Goal: Task Accomplishment & Management: Use online tool/utility

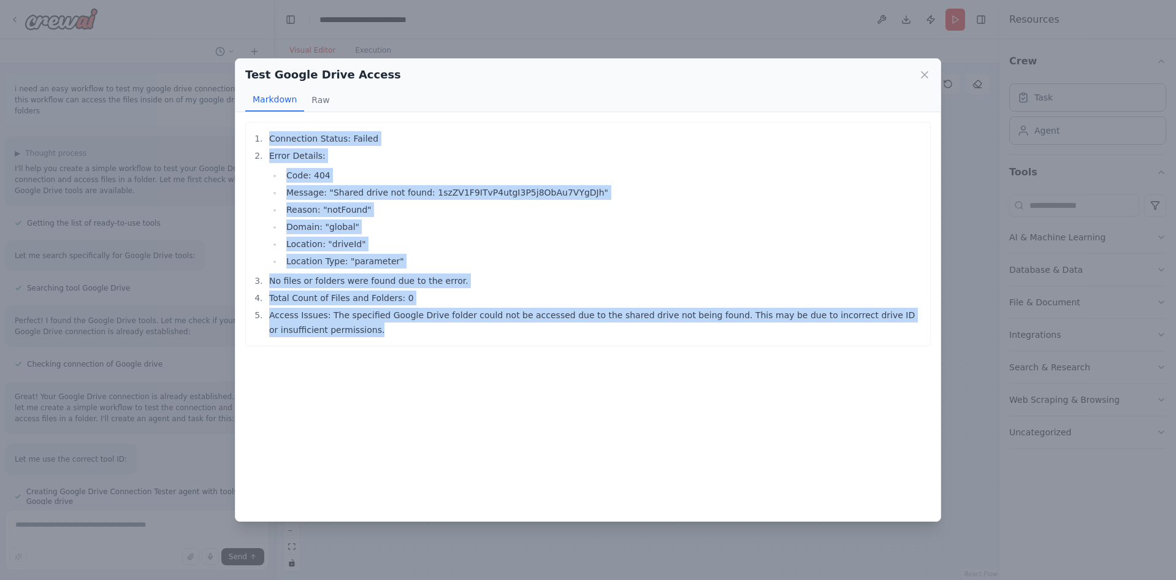
scroll to position [788, 0]
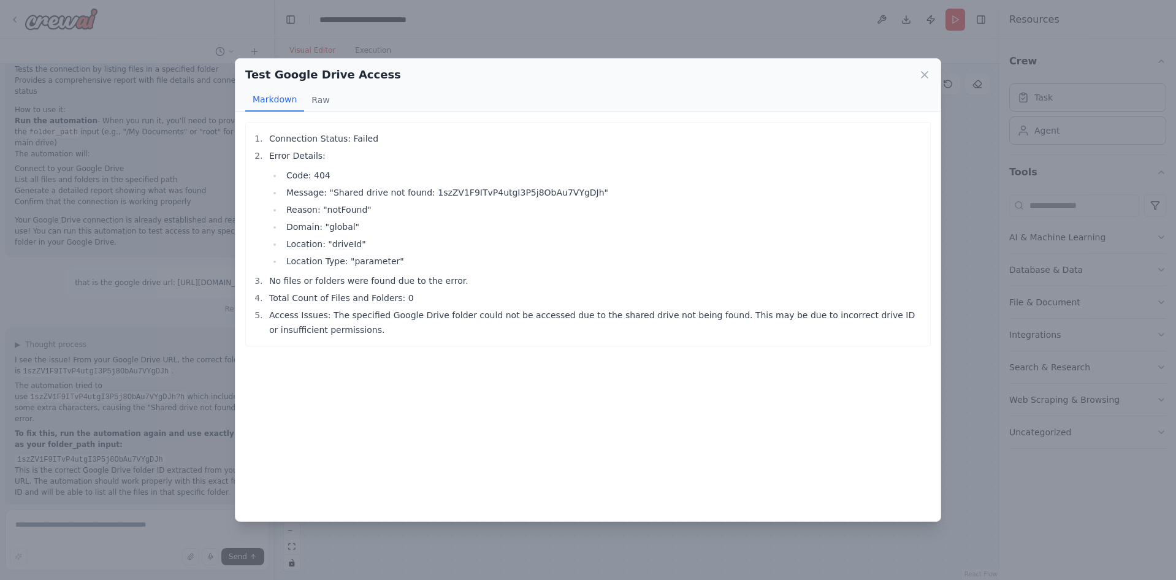
click at [197, 107] on div "Test Google Drive Access Markdown Raw Connection Status: Failed Error Details: …" at bounding box center [588, 290] width 1176 height 580
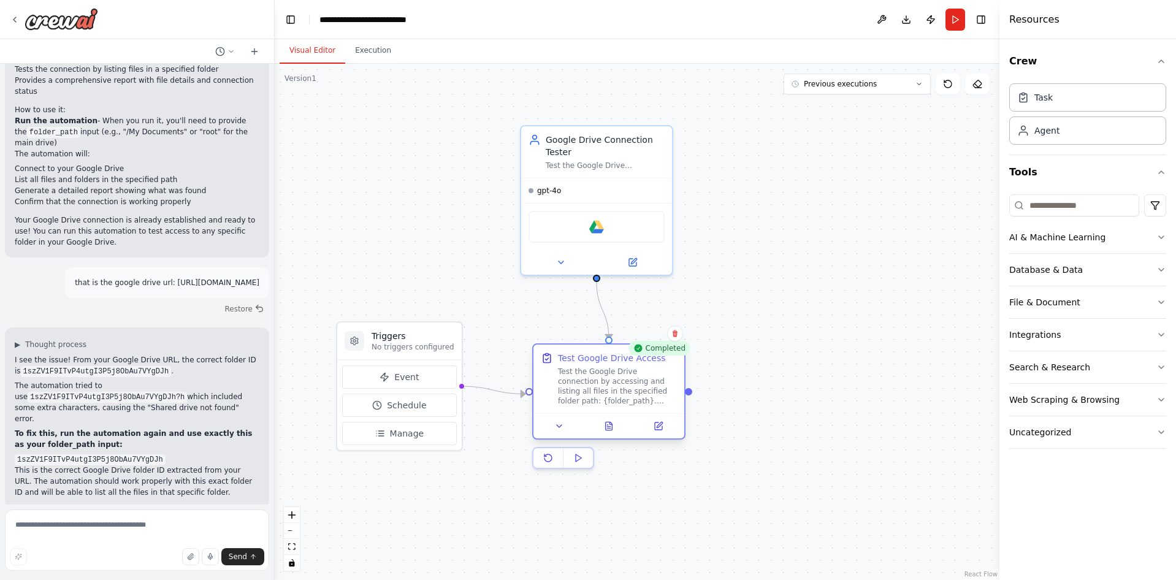
drag, startPoint x: 622, startPoint y: 400, endPoint x: 633, endPoint y: 372, distance: 30.3
click at [633, 372] on div "Test the Google Drive connection by accessing and listing all files in the spec…" at bounding box center [617, 386] width 119 height 39
click at [656, 424] on icon at bounding box center [658, 425] width 7 height 7
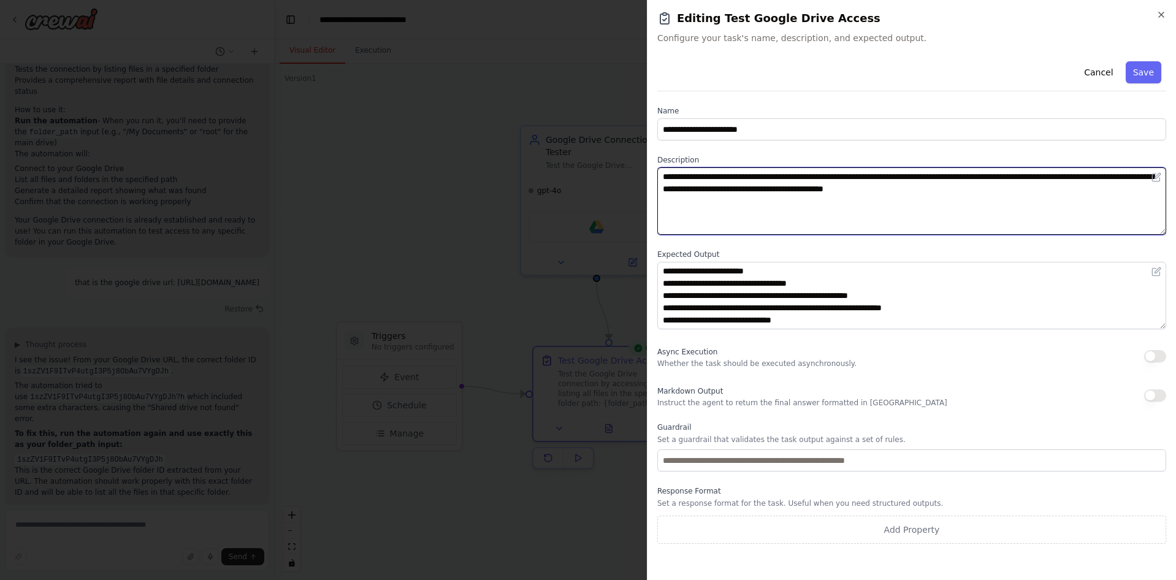
drag, startPoint x: 1063, startPoint y: 176, endPoint x: 1015, endPoint y: 176, distance: 47.2
click at [1015, 176] on textarea "**********" at bounding box center [911, 200] width 509 height 67
click at [1029, 196] on textarea "**********" at bounding box center [911, 200] width 509 height 67
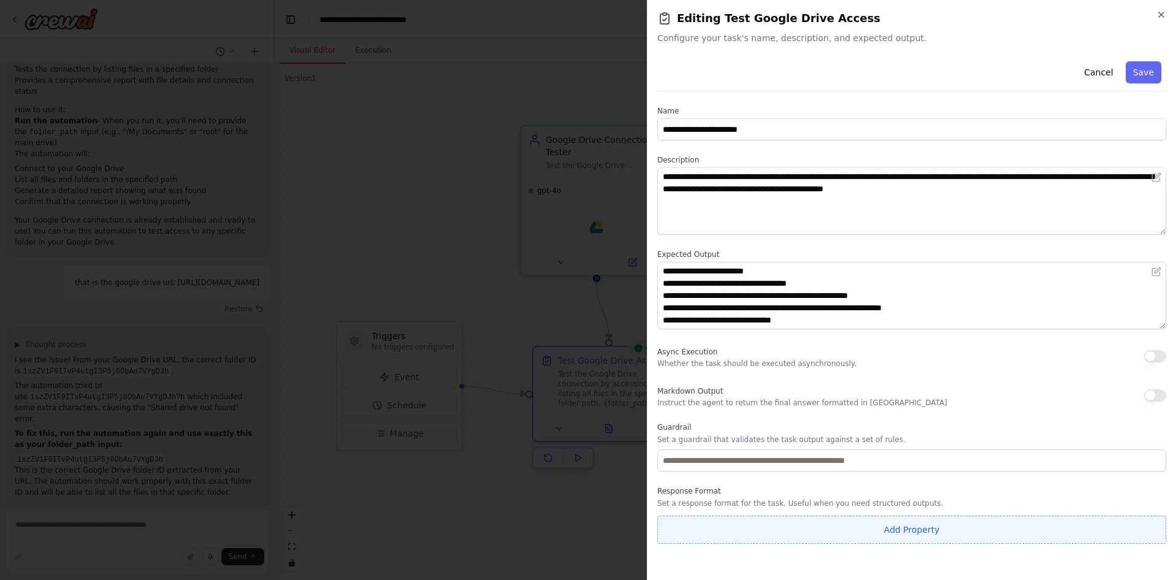
click at [768, 534] on button "Add Property" at bounding box center [911, 530] width 509 height 28
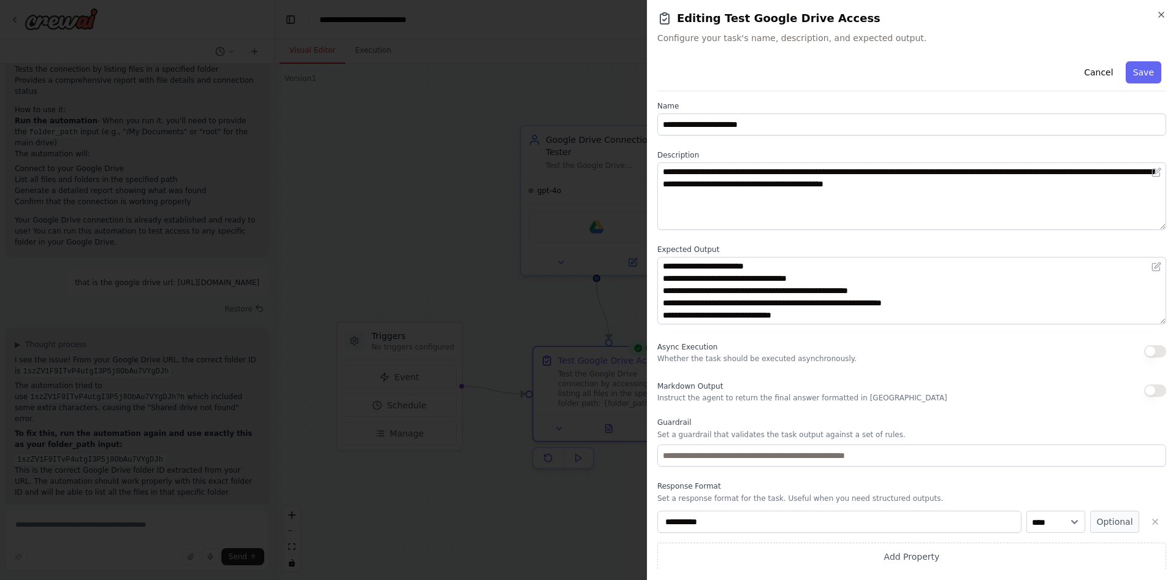
scroll to position [6, 0]
click at [1026, 510] on select "**** ******* ******* **** ******" at bounding box center [1055, 521] width 59 height 22
click at [987, 383] on div "Markdown Output Instruct the agent to return the final answer formatted in [GEO…" at bounding box center [911, 390] width 509 height 25
click at [1151, 524] on icon "button" at bounding box center [1155, 521] width 10 height 10
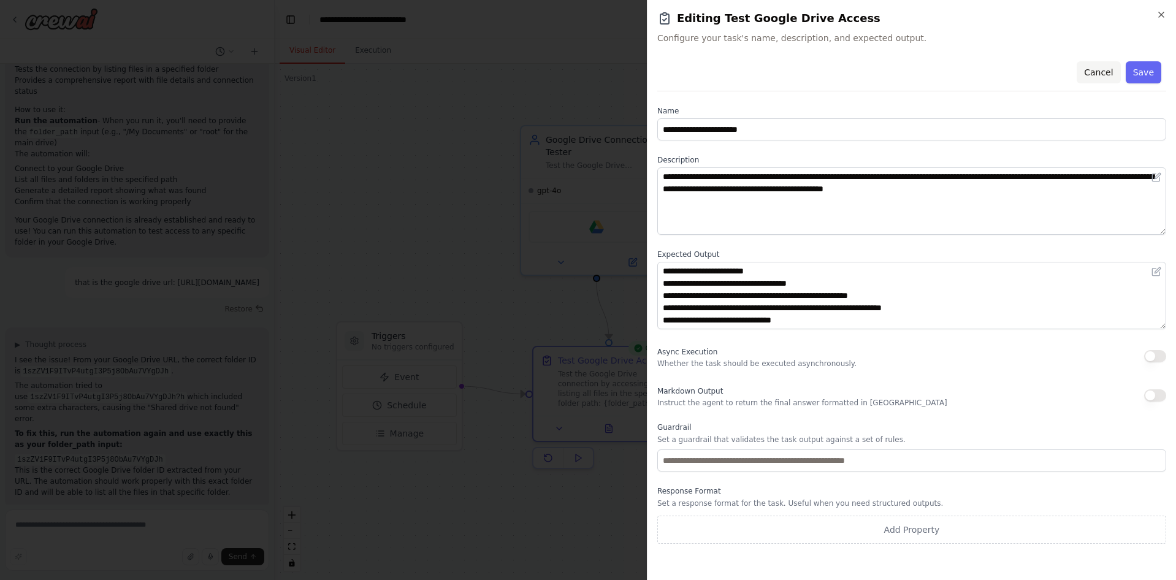
click at [1100, 71] on button "Cancel" at bounding box center [1099, 72] width 44 height 22
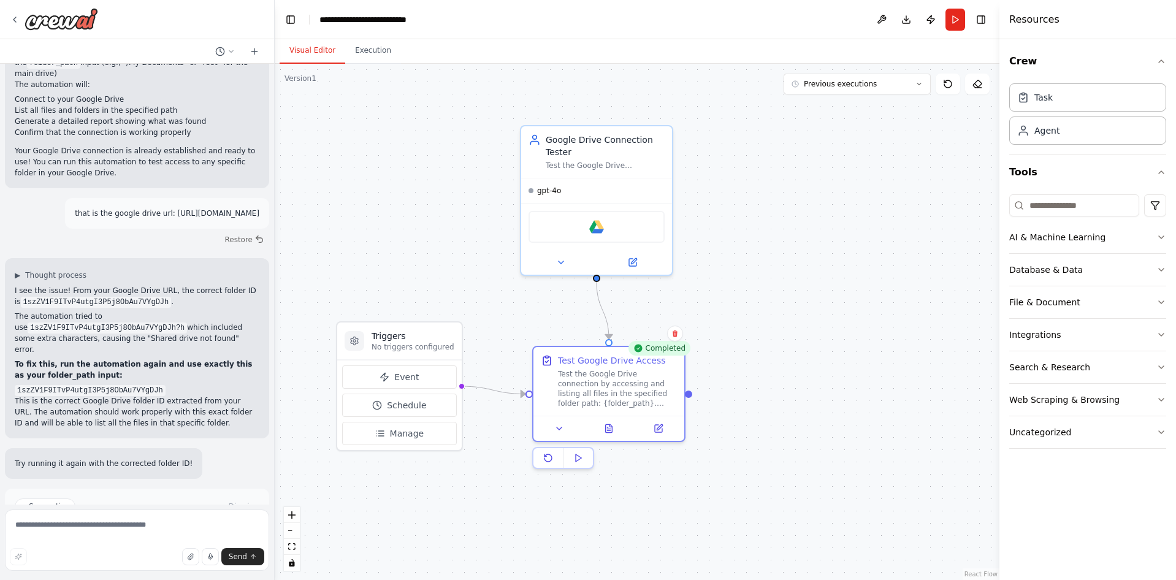
scroll to position [863, 0]
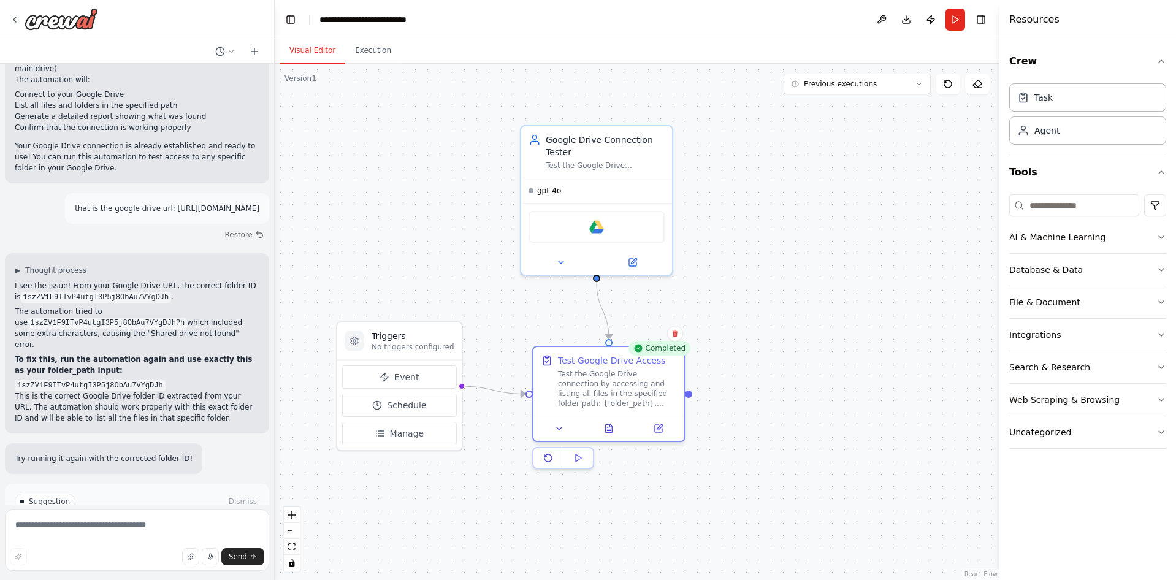
click at [184, 544] on button "Improve automation" at bounding box center [137, 554] width 245 height 20
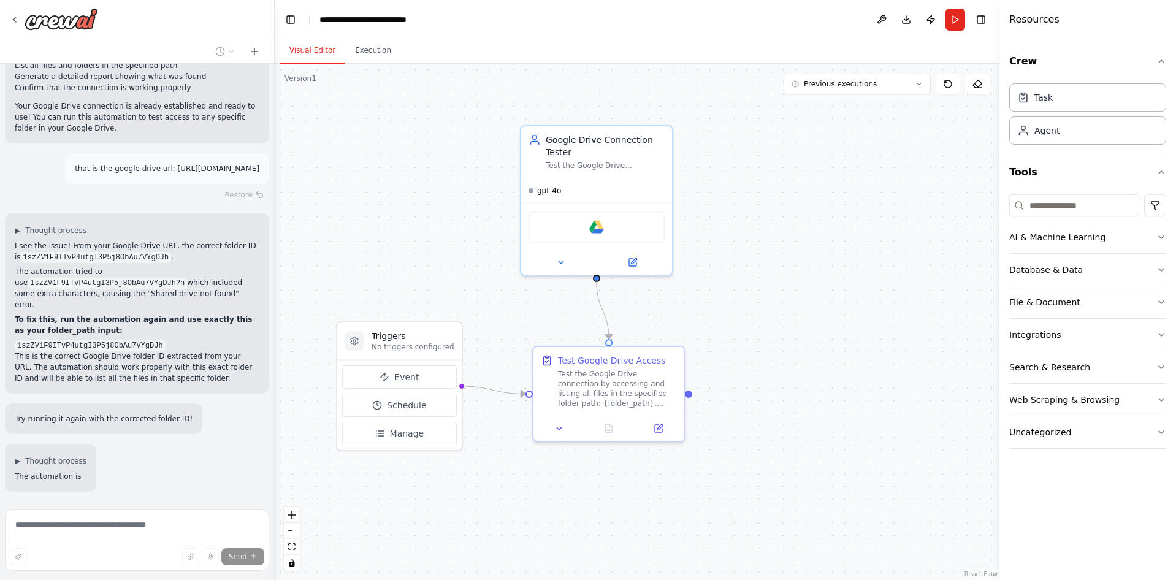
scroll to position [903, 0]
click at [920, 89] on button "Previous executions" at bounding box center [857, 84] width 147 height 21
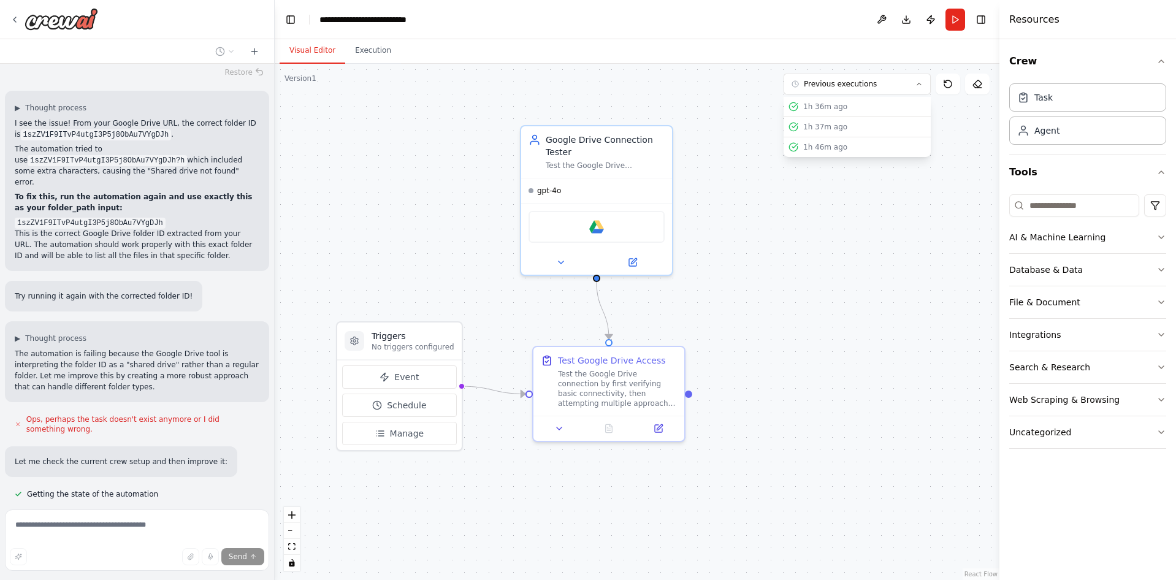
scroll to position [1026, 0]
drag, startPoint x: 200, startPoint y: 299, endPoint x: 248, endPoint y: 316, distance: 50.6
click at [248, 348] on p "The automation is failing because the Google Drive tool is interpreting the fol…" at bounding box center [137, 370] width 245 height 44
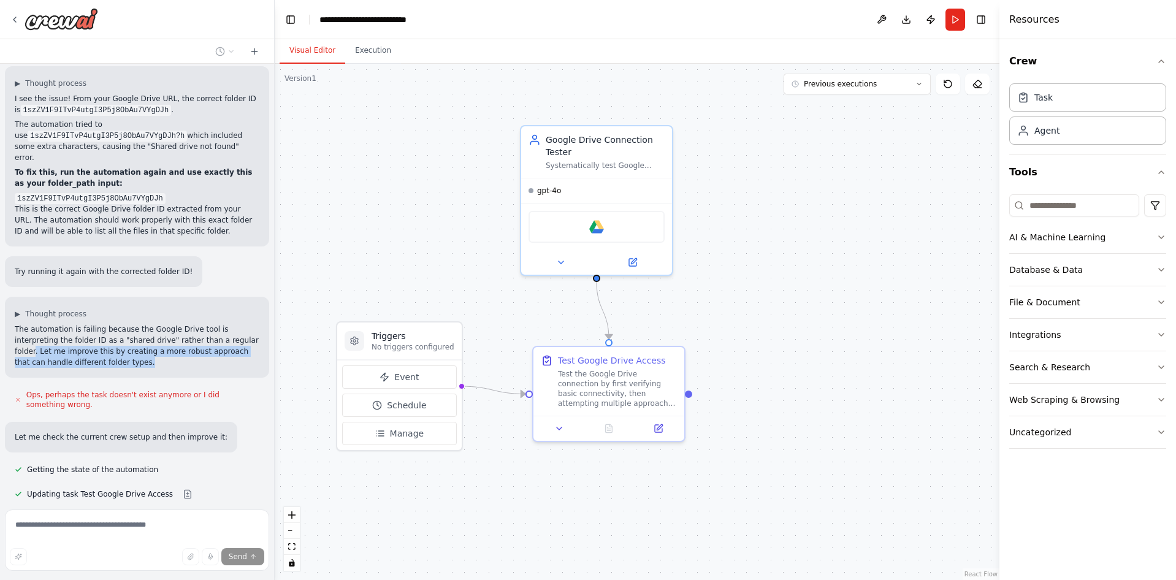
scroll to position [1050, 0]
click at [237, 302] on div "▶ Thought process The automation is failing because the Google Drive tool is in…" at bounding box center [137, 336] width 264 height 81
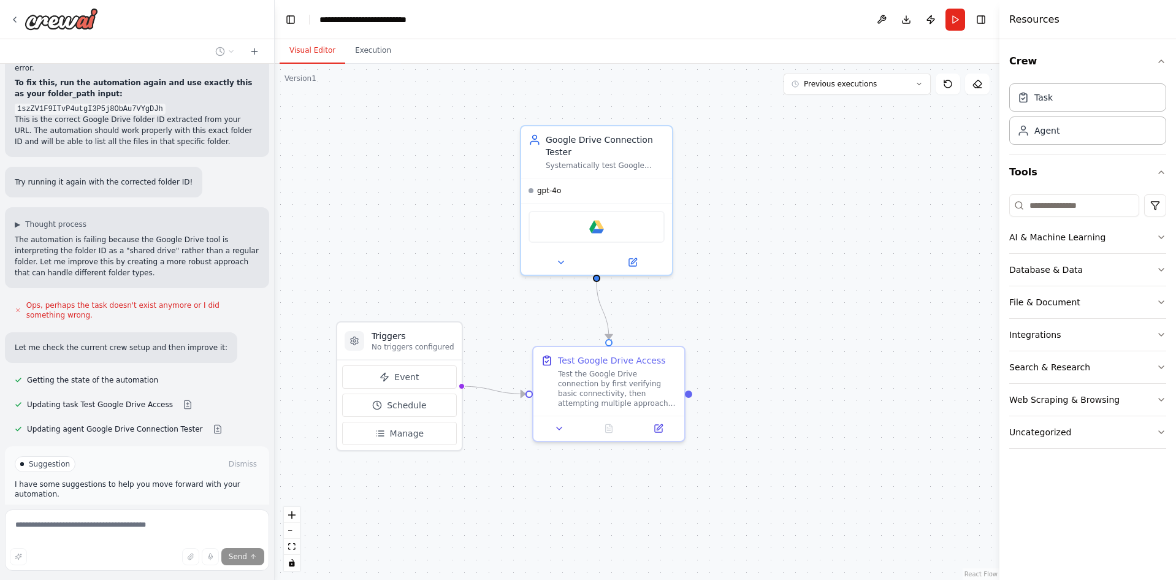
scroll to position [1140, 0]
click at [166, 511] on span "Run Automation" at bounding box center [142, 516] width 59 height 10
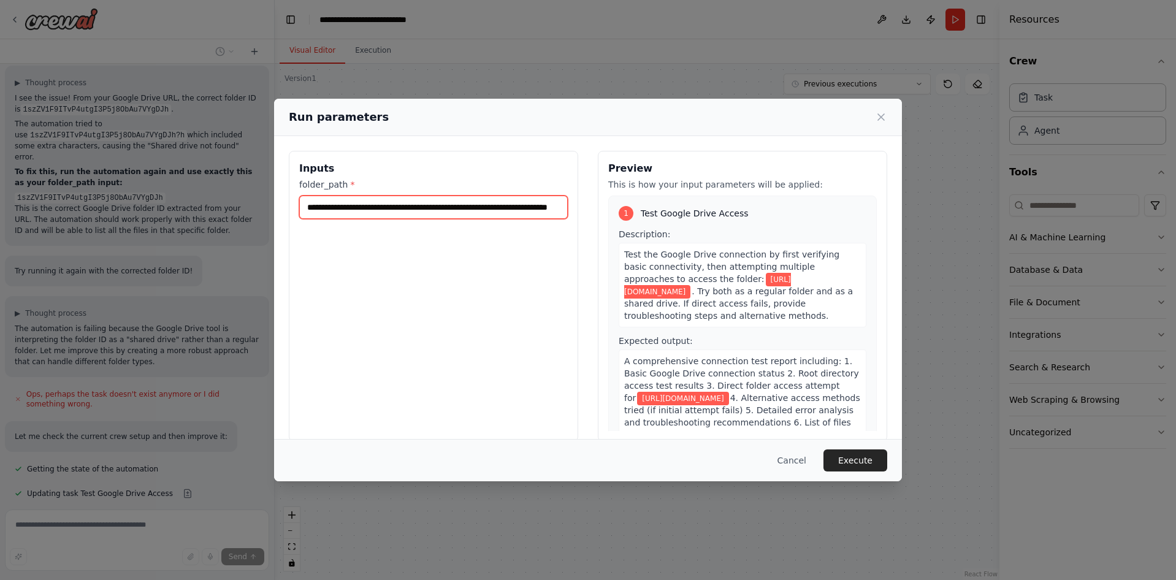
click at [473, 205] on input "**********" at bounding box center [433, 207] width 269 height 23
paste input "text"
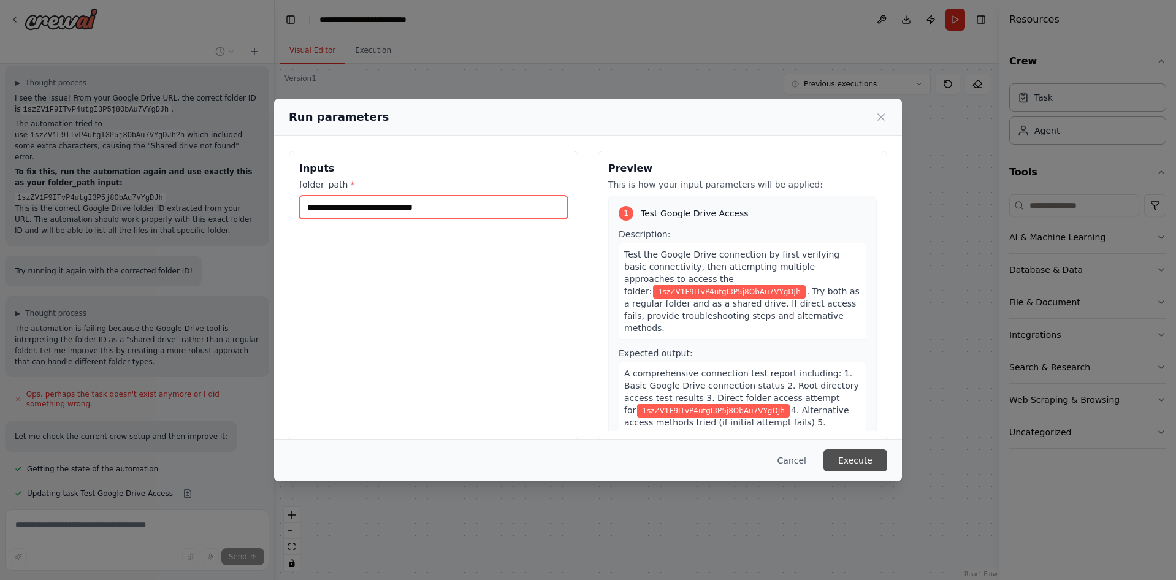
type input "**********"
click at [864, 457] on button "Execute" at bounding box center [855, 460] width 64 height 22
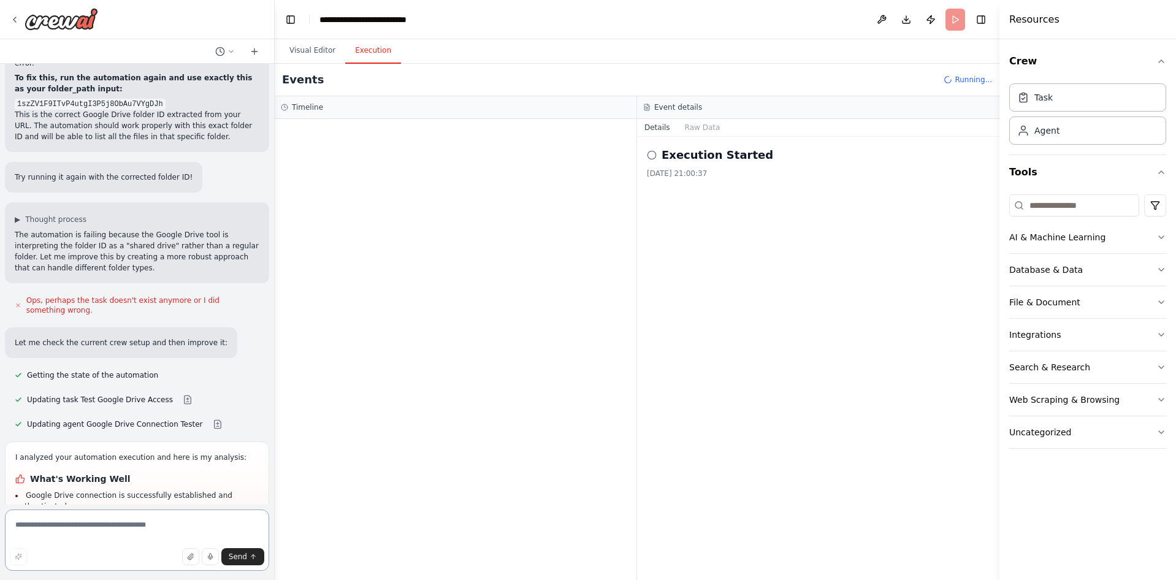
scroll to position [1145, 0]
click at [467, 180] on div at bounding box center [456, 349] width 362 height 461
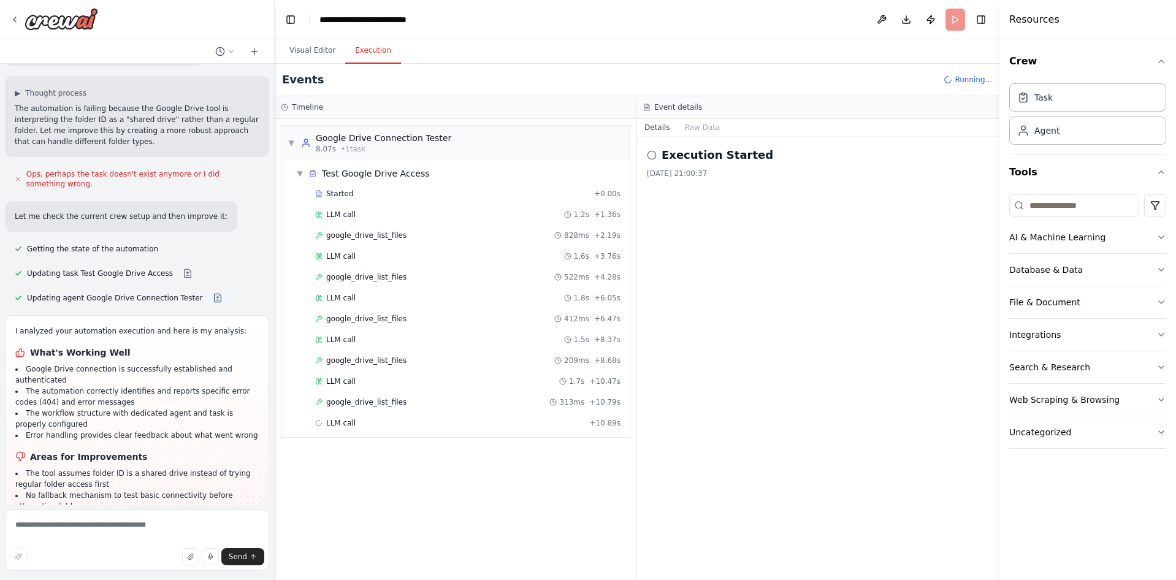
scroll to position [1271, 0]
click at [205, 292] on button at bounding box center [217, 297] width 25 height 10
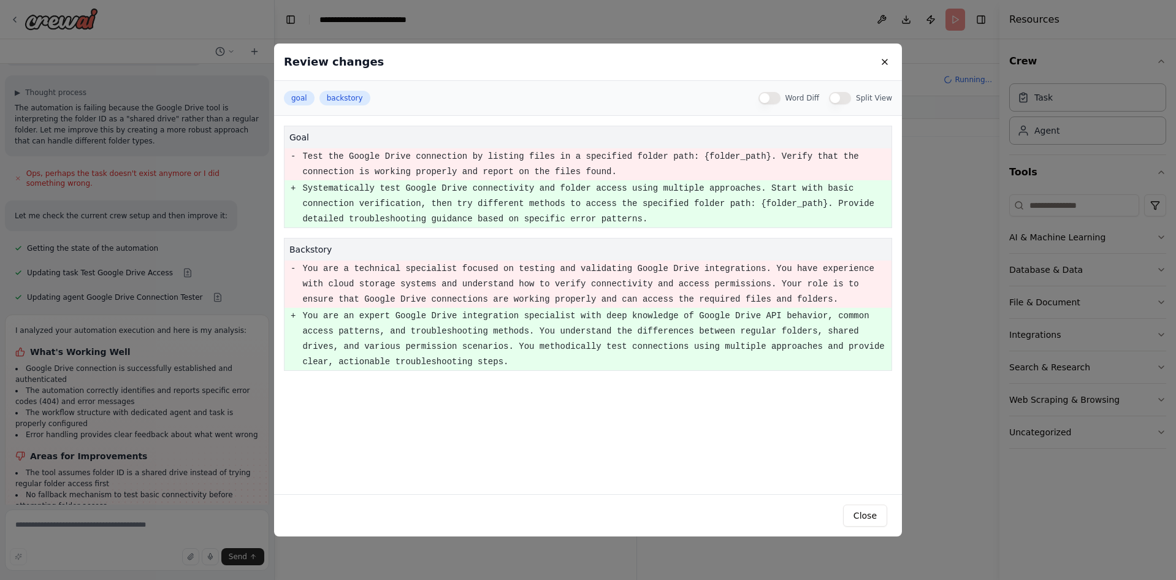
click at [200, 297] on div "Review changes goal backstory Word Diff Split View goal - Test the Google Drive…" at bounding box center [588, 290] width 1176 height 580
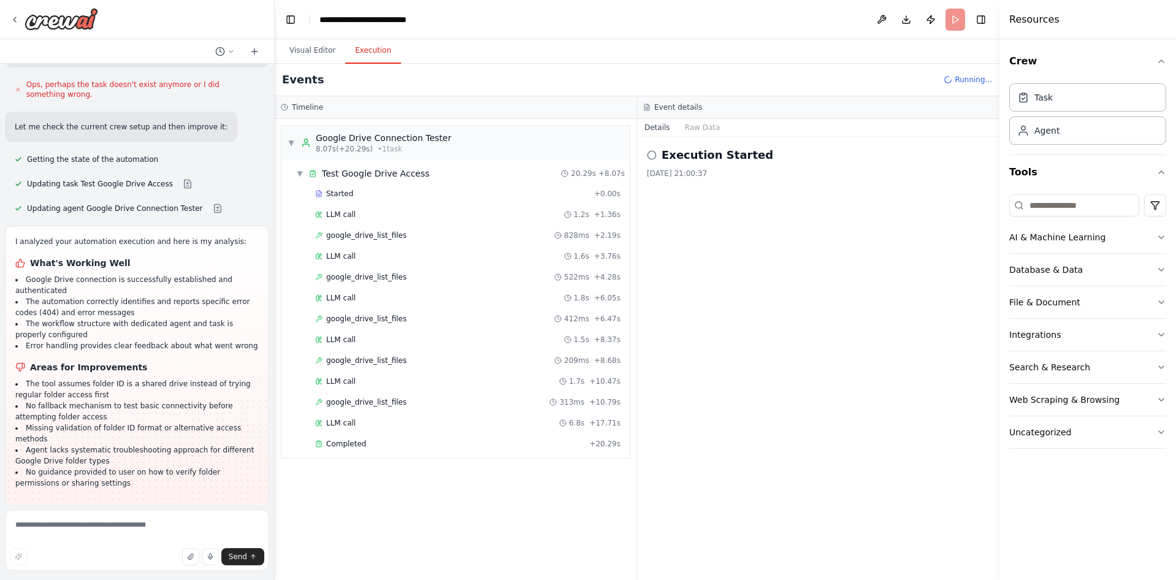
scroll to position [1361, 0]
click at [315, 51] on button "Visual Editor" at bounding box center [313, 51] width 66 height 26
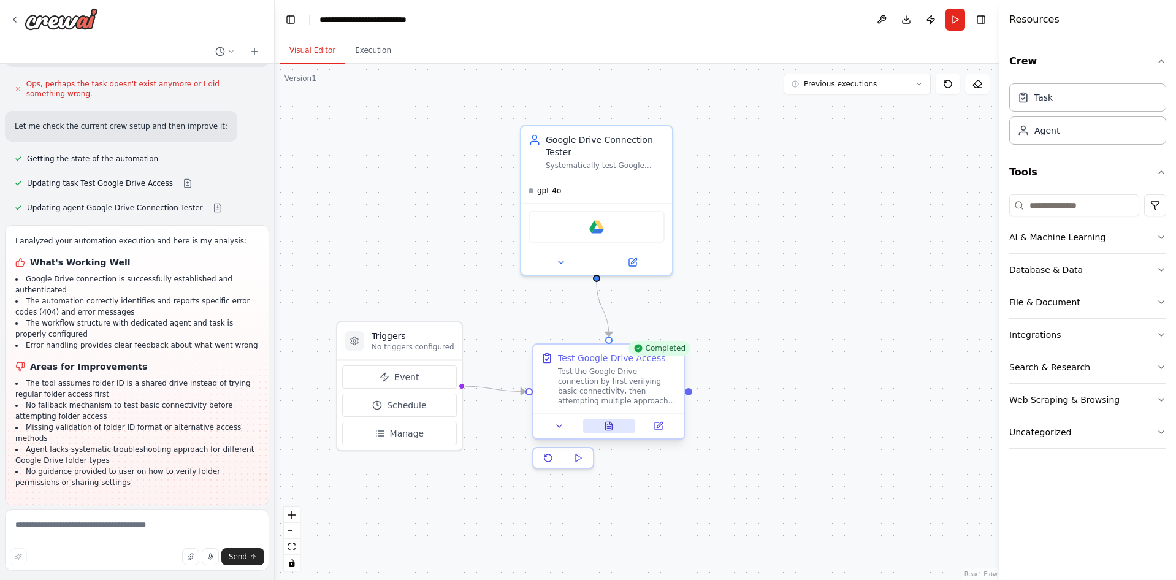
click at [611, 432] on button at bounding box center [609, 426] width 52 height 15
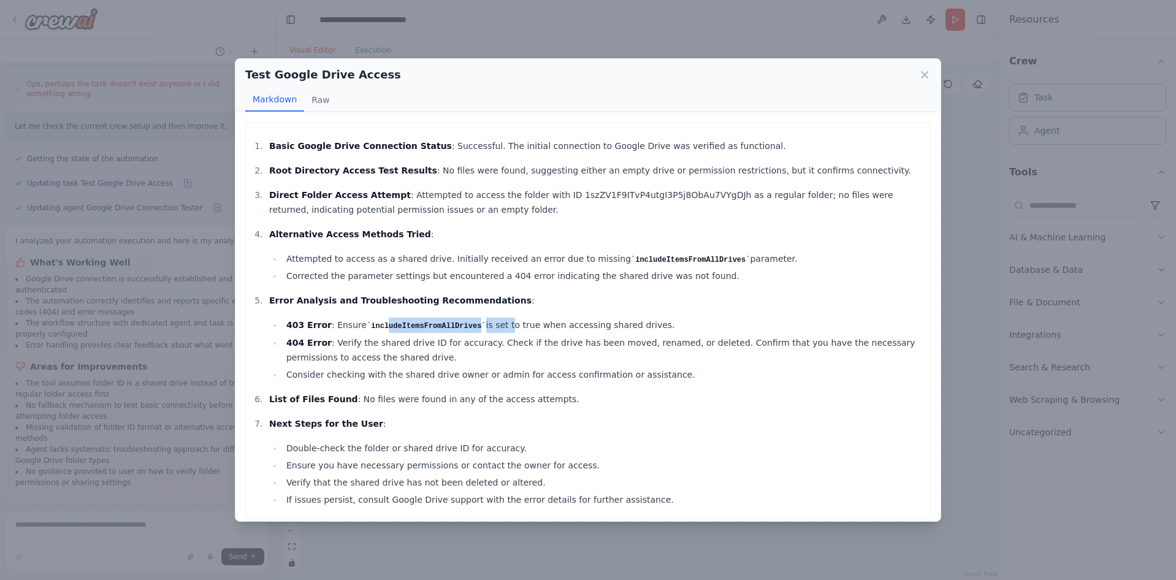
drag, startPoint x: 378, startPoint y: 325, endPoint x: 487, endPoint y: 326, distance: 109.1
click at [487, 326] on li "403 Error : Ensure includeItemsFromAllDrives is set to true when accessing shar…" at bounding box center [603, 325] width 641 height 15
click at [420, 184] on ol "Basic Google Drive Connection Status : Successful. The initial connection to Go…" at bounding box center [588, 323] width 672 height 368
drag, startPoint x: 340, startPoint y: 145, endPoint x: 459, endPoint y: 149, distance: 119.0
click at [459, 149] on p "Basic Google Drive Connection Status : Successful. The initial connection to Go…" at bounding box center [596, 146] width 655 height 15
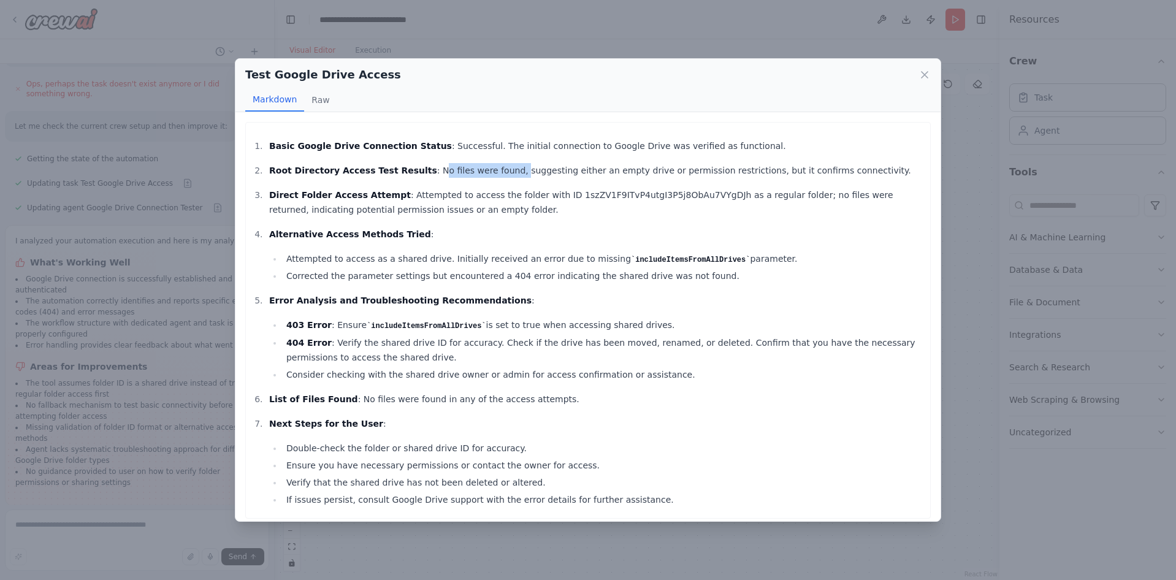
drag, startPoint x: 418, startPoint y: 170, endPoint x: 483, endPoint y: 170, distance: 65.6
click at [483, 170] on p "Root Directory Access Test Results : No files were found, suggesting either an …" at bounding box center [596, 170] width 655 height 15
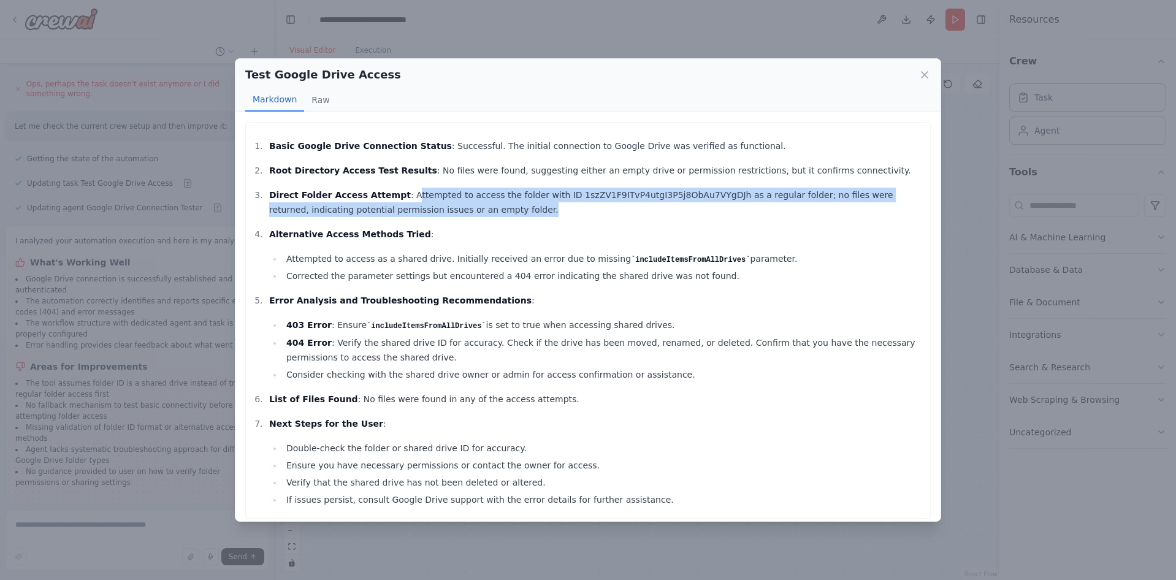
drag, startPoint x: 389, startPoint y: 189, endPoint x: 748, endPoint y: 205, distance: 359.0
click at [749, 205] on p "Direct Folder Access Attempt : Attempted to access the folder with ID 1szZV1F9I…" at bounding box center [596, 202] width 655 height 29
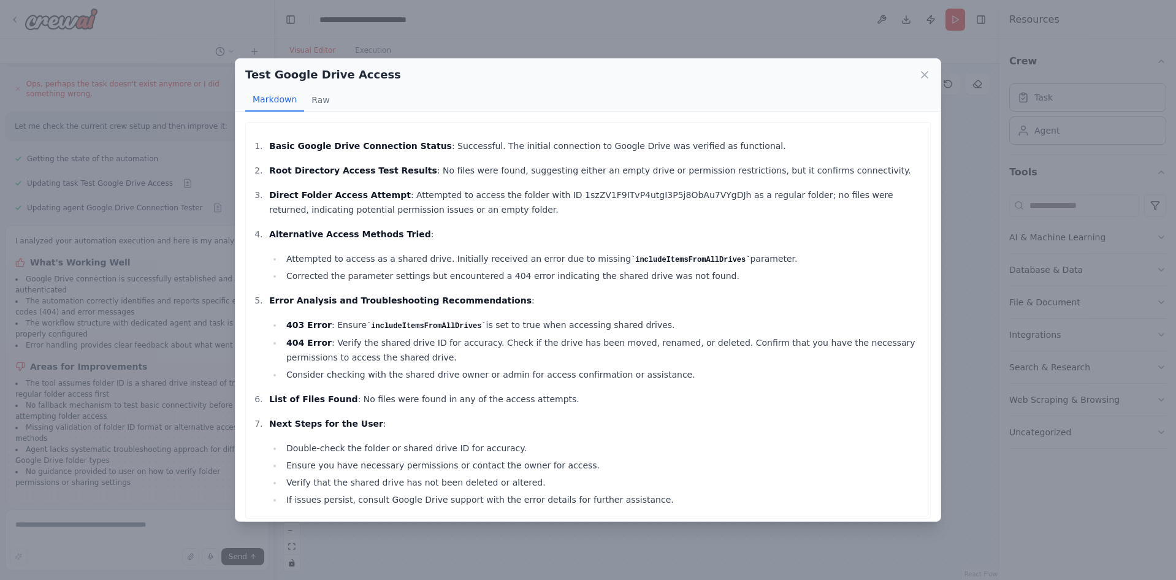
click at [575, 214] on p "Direct Folder Access Attempt : Attempted to access the folder with ID 1szZV1F9I…" at bounding box center [596, 202] width 655 height 29
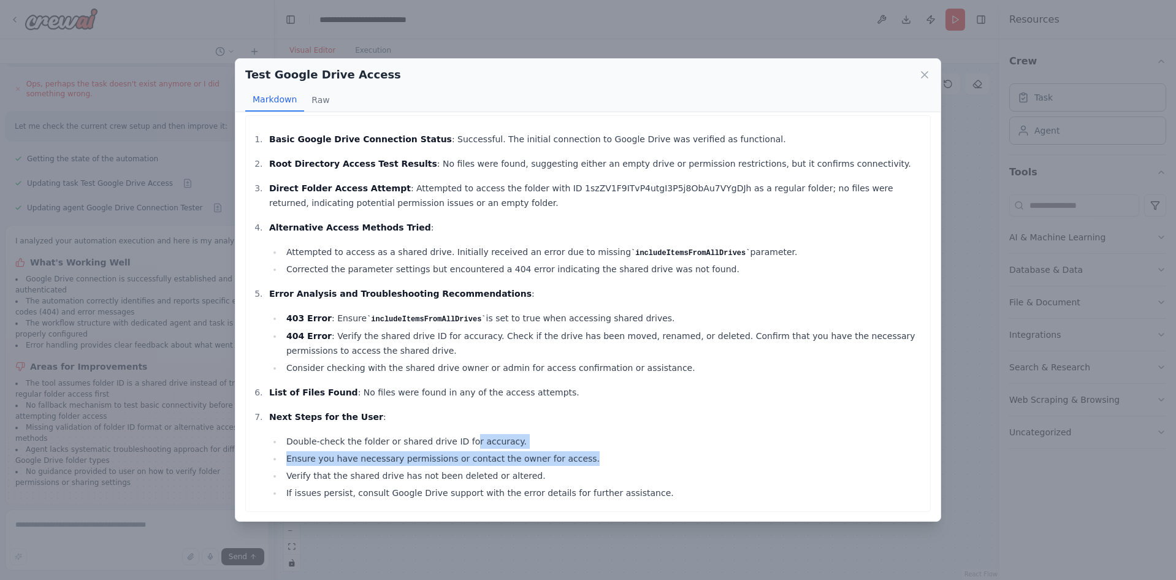
drag, startPoint x: 456, startPoint y: 440, endPoint x: 566, endPoint y: 465, distance: 112.7
click at [566, 465] on ul "Double-check the folder or shared drive ID for accuracy. Ensure you have necess…" at bounding box center [596, 467] width 655 height 66
click at [554, 468] on ul "Double-check the folder or shared drive ID for accuracy. Ensure you have necess…" at bounding box center [596, 467] width 655 height 66
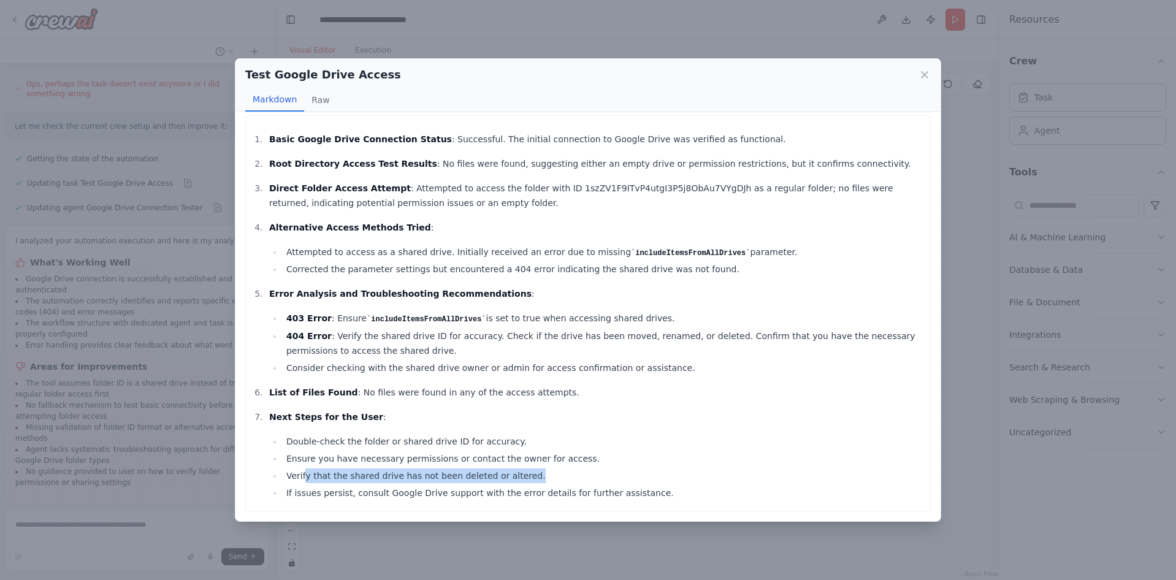
drag, startPoint x: 535, startPoint y: 475, endPoint x: 307, endPoint y: 481, distance: 228.8
click at [304, 481] on li "Verify that the shared drive has not been deleted or altered." at bounding box center [603, 475] width 641 height 15
click at [635, 488] on li "If issues persist, consult Google Drive support with the error details for furt…" at bounding box center [603, 493] width 641 height 15
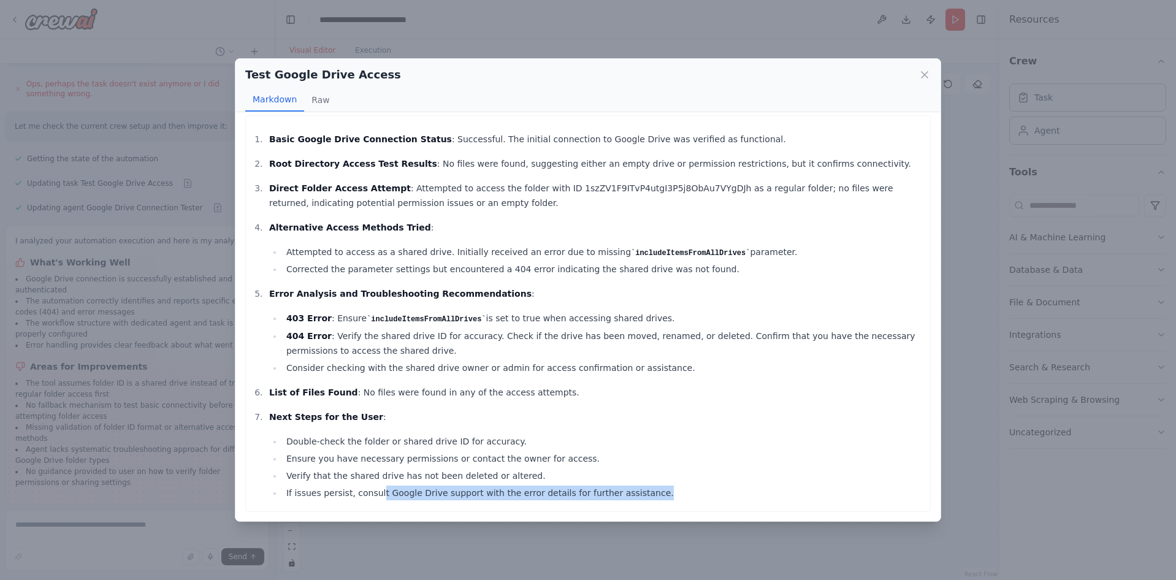
drag, startPoint x: 643, startPoint y: 487, endPoint x: 373, endPoint y: 489, distance: 270.4
click at [373, 489] on li "If issues persist, consult Google Drive support with the error details for furt…" at bounding box center [603, 493] width 641 height 15
click at [926, 75] on icon at bounding box center [925, 75] width 6 height 6
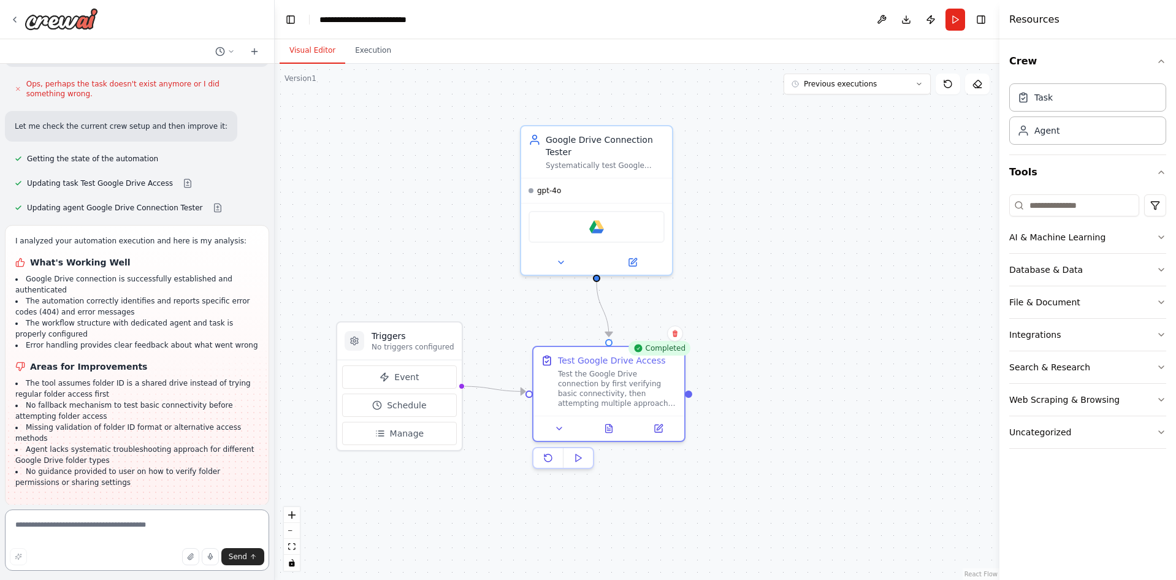
click at [125, 526] on textarea at bounding box center [137, 540] width 264 height 61
drag, startPoint x: 79, startPoint y: 532, endPoint x: -28, endPoint y: 532, distance: 106.7
click at [5, 532] on textarea "**********" at bounding box center [137, 540] width 264 height 61
paste textarea "**********"
type textarea "**********"
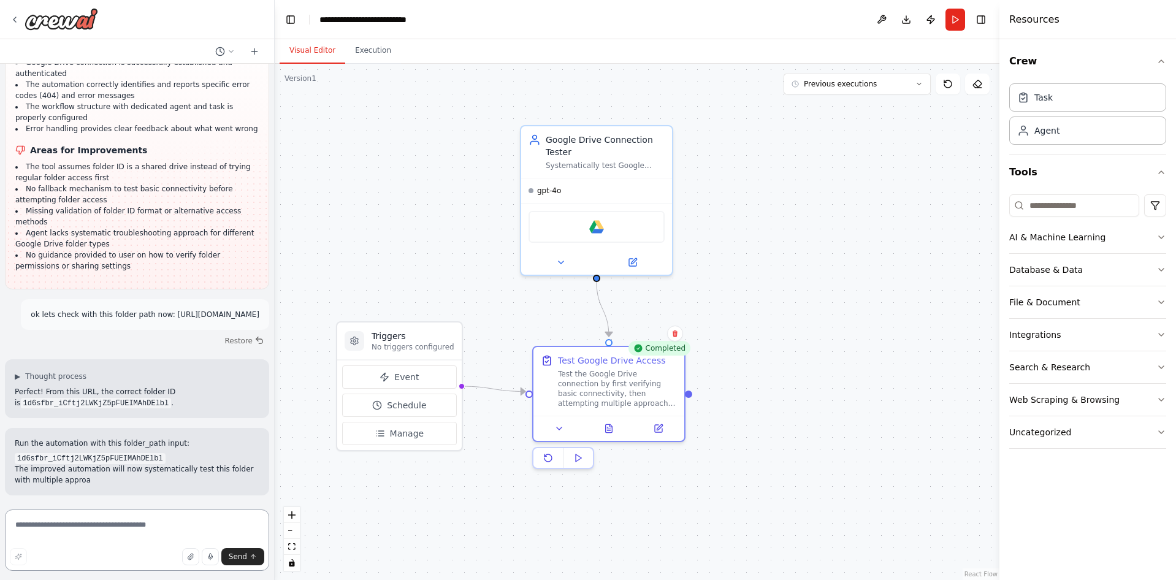
scroll to position [1578, 0]
drag, startPoint x: 151, startPoint y: 315, endPoint x: 16, endPoint y: 327, distance: 135.4
click at [16, 386] on div "Perfect! From this URL, the correct folder ID is 1d6sfbr_iCftj2LWKjZ5pFUEIMAhDE…" at bounding box center [137, 397] width 245 height 22
copy code "1d6sfbr_iCftj2LWKjZ5pFUEIMAhDElbl"
click at [194, 576] on button "Run Automation" at bounding box center [137, 586] width 245 height 20
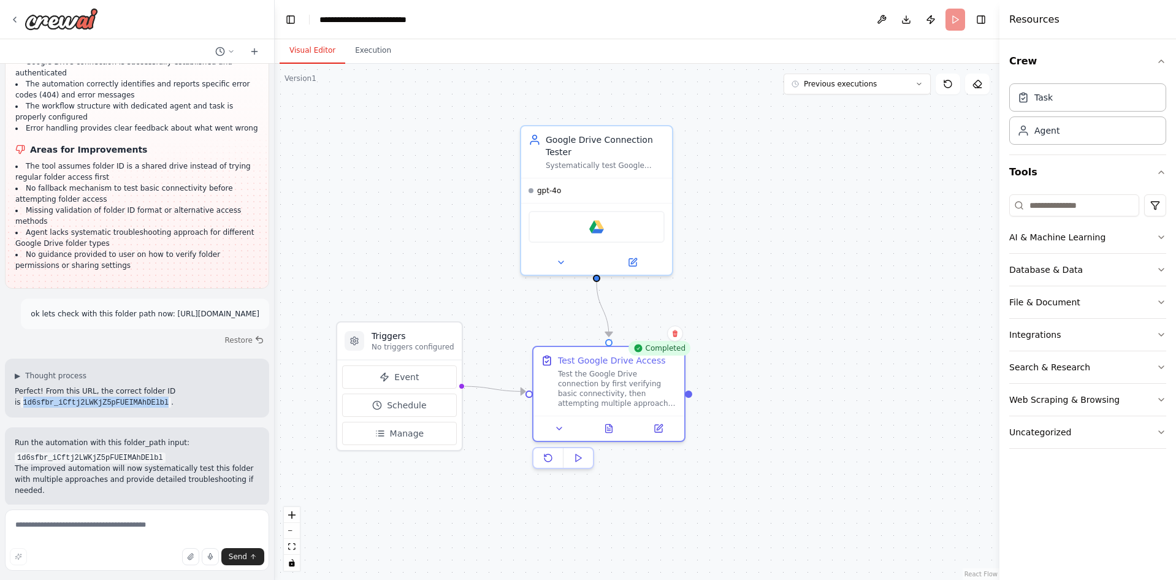
scroll to position [1488, 0]
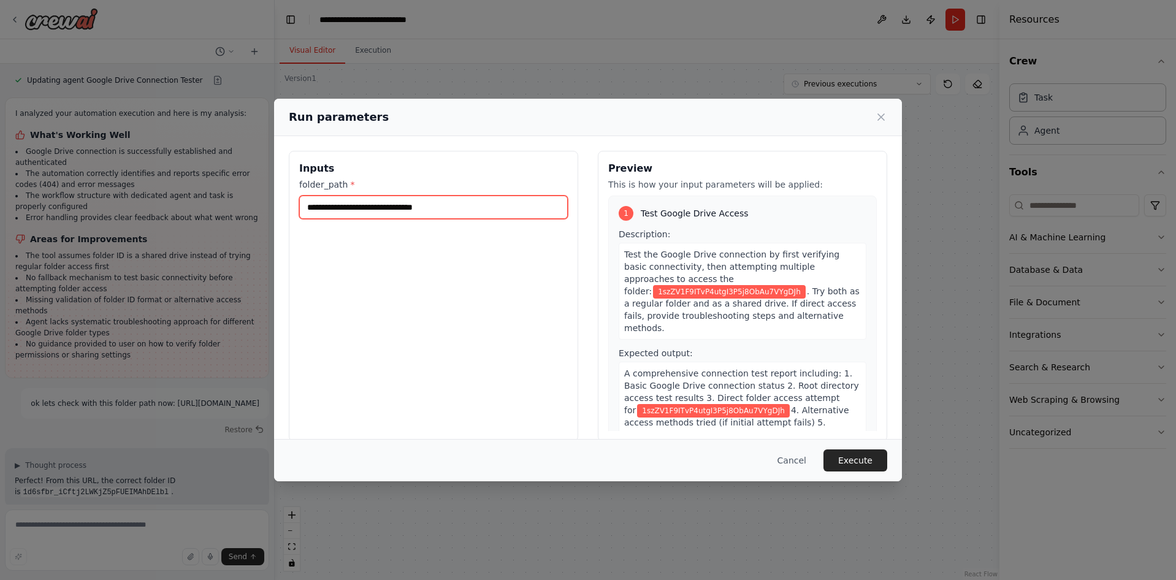
click at [475, 215] on input "**********" at bounding box center [433, 207] width 269 height 23
paste input "text"
type input "**********"
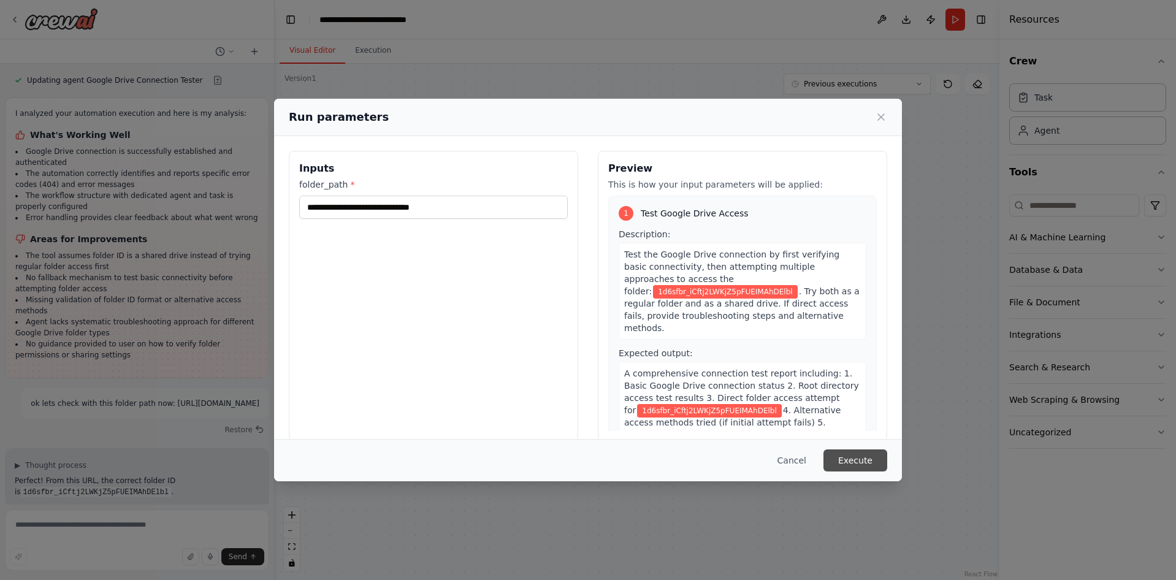
click at [848, 459] on button "Execute" at bounding box center [855, 460] width 64 height 22
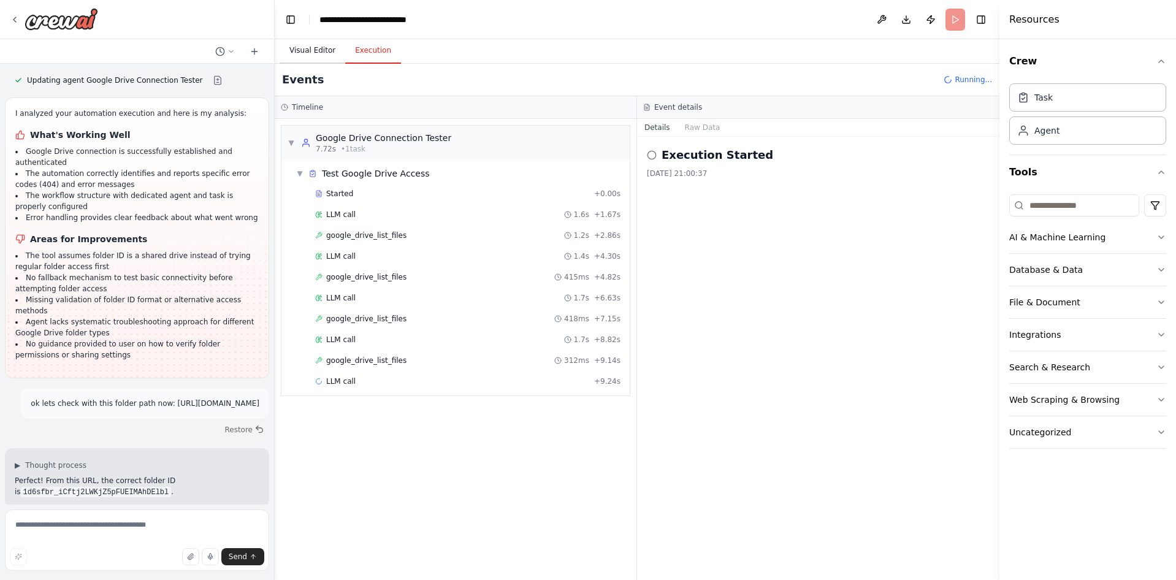
click at [321, 55] on button "Visual Editor" at bounding box center [313, 51] width 66 height 26
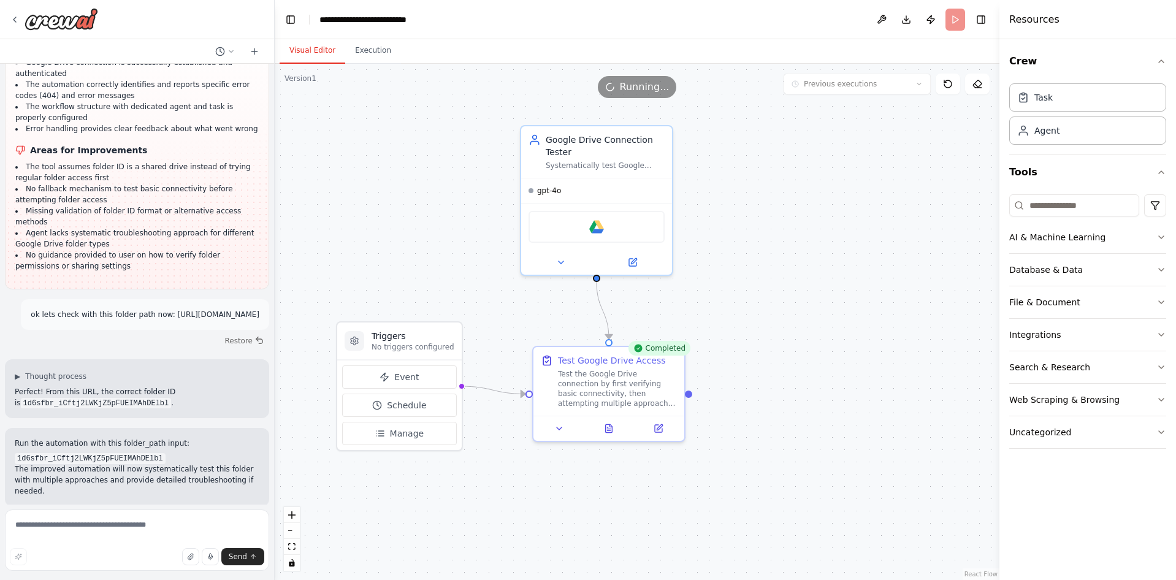
scroll to position [1578, 0]
click at [614, 433] on div at bounding box center [608, 425] width 151 height 25
click at [611, 430] on icon at bounding box center [609, 426] width 7 height 8
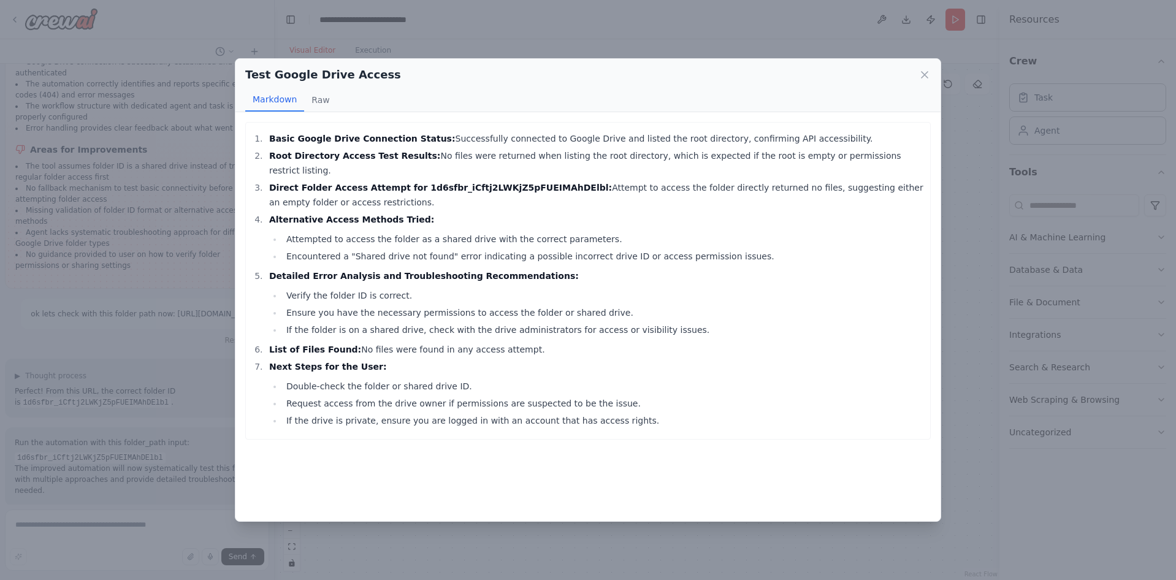
click at [711, 323] on li "If the folder is on a shared drive, check with the drive administrators for acc…" at bounding box center [603, 330] width 641 height 15
drag, startPoint x: 486, startPoint y: 158, endPoint x: 646, endPoint y: 159, distance: 160.0
click at [646, 159] on li "Root Directory Access Test Results: No files were returned when listing the roo…" at bounding box center [594, 162] width 659 height 29
click at [680, 186] on li "Direct Folder Access Attempt for 1d6sfbr_iCftj2LWKjZ5pFUEIMAhDElbl: Attempt to …" at bounding box center [594, 194] width 659 height 29
click at [965, 185] on div "Test Google Drive Access Markdown Raw Basic Google Drive Connection Status: Suc…" at bounding box center [588, 290] width 1176 height 580
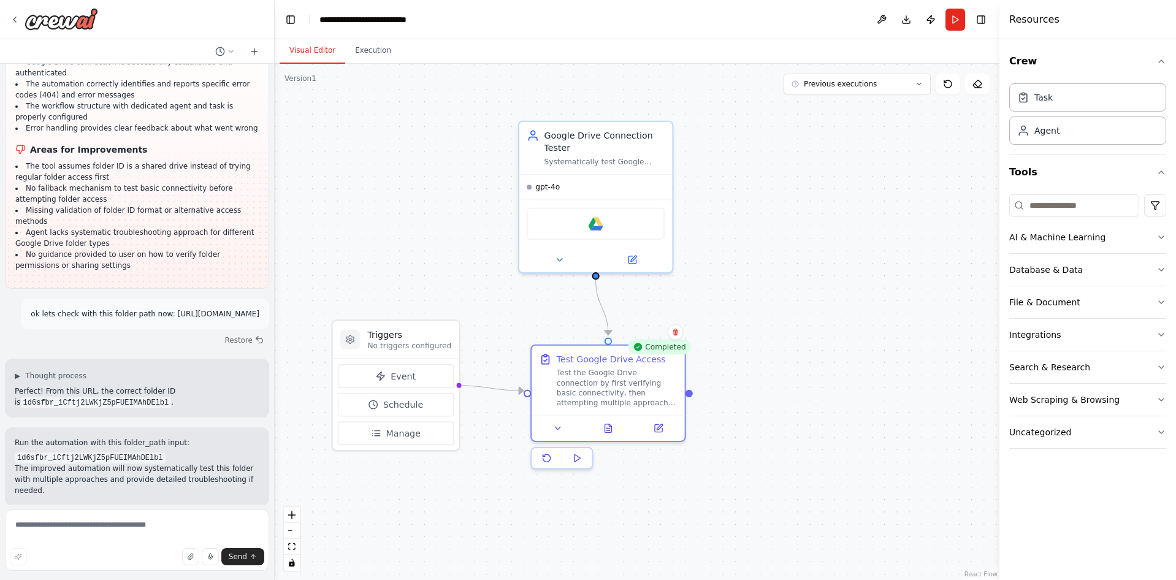
drag, startPoint x: 801, startPoint y: 234, endPoint x: 814, endPoint y: 210, distance: 27.5
click at [814, 210] on div ".deletable-edge-delete-btn { width: 20px; height: 20px; border: 0px solid #ffff…" at bounding box center [637, 322] width 725 height 516
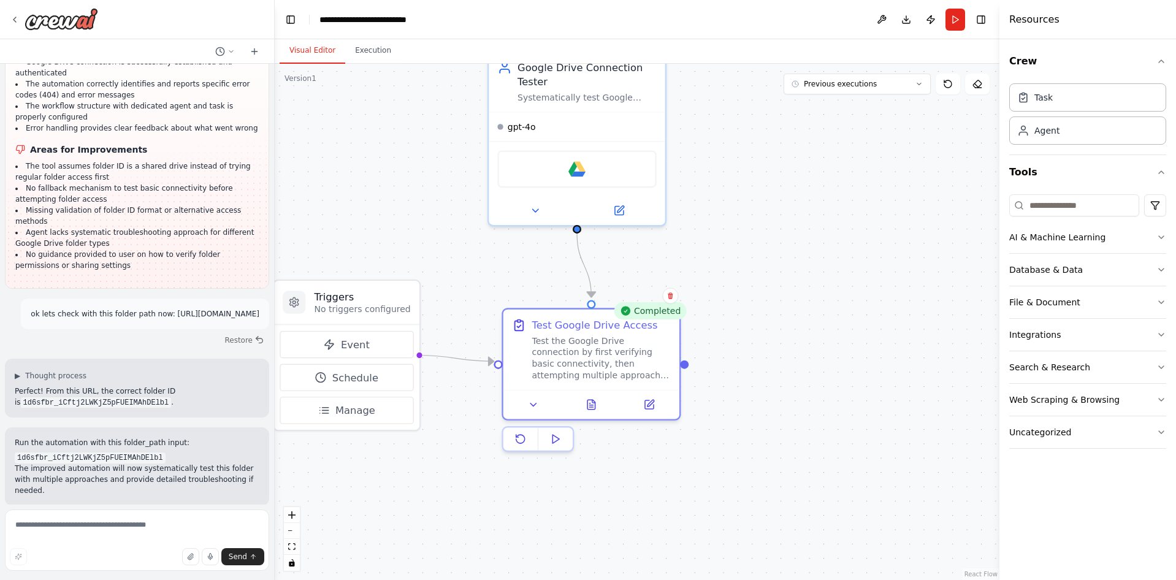
drag, startPoint x: 808, startPoint y: 251, endPoint x: 837, endPoint y: 237, distance: 32.1
click at [831, 238] on div ".deletable-edge-delete-btn { width: 20px; height: 20px; border: 0px solid #ffff…" at bounding box center [637, 322] width 725 height 516
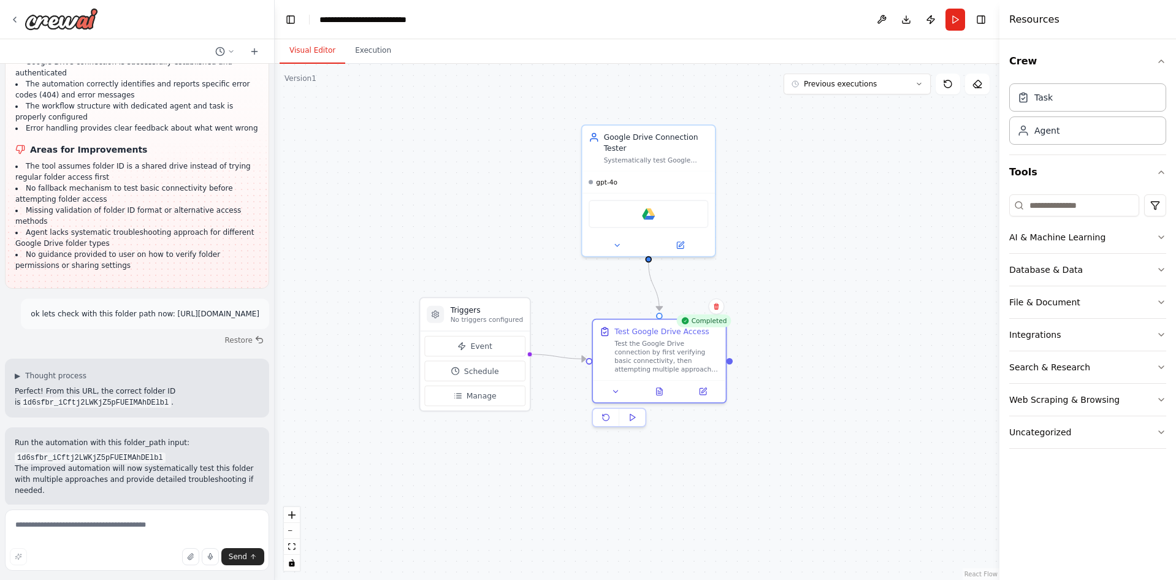
drag, startPoint x: 842, startPoint y: 230, endPoint x: 812, endPoint y: 238, distance: 30.5
click at [828, 248] on div ".deletable-edge-delete-btn { width: 20px; height: 20px; border: 0px solid #ffff…" at bounding box center [637, 322] width 725 height 516
